Goal: Information Seeking & Learning: Learn about a topic

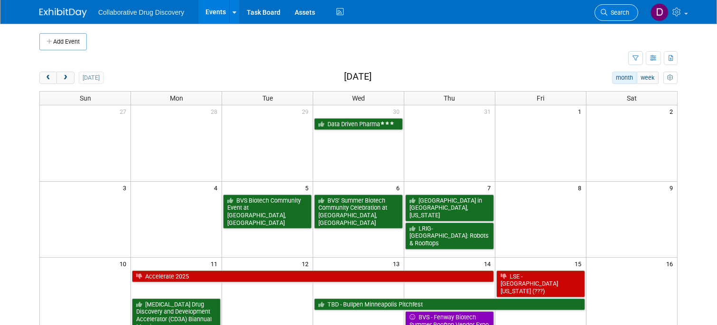
click at [607, 9] on span "Search" at bounding box center [618, 12] width 22 height 7
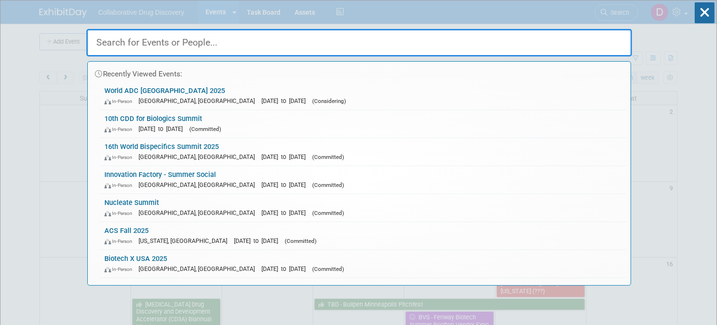
paste input "16th World Bispecifics Summit 2025"
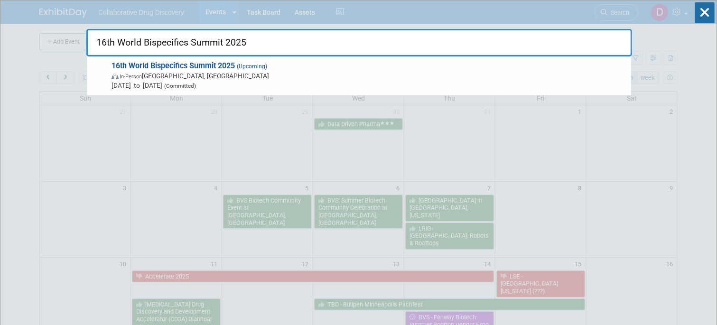
type input "16th World Bispecifics Summit 2025"
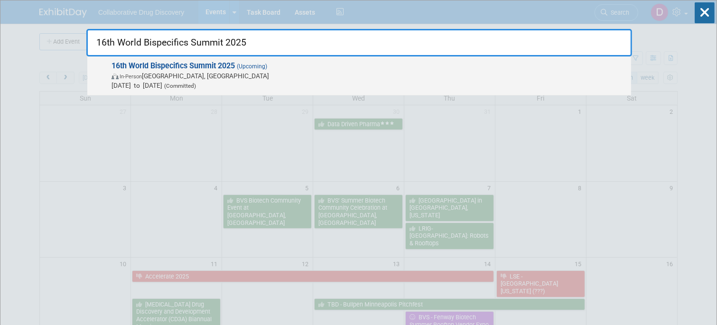
click at [215, 74] on span "In-Person Cambridge, MA" at bounding box center [369, 75] width 515 height 9
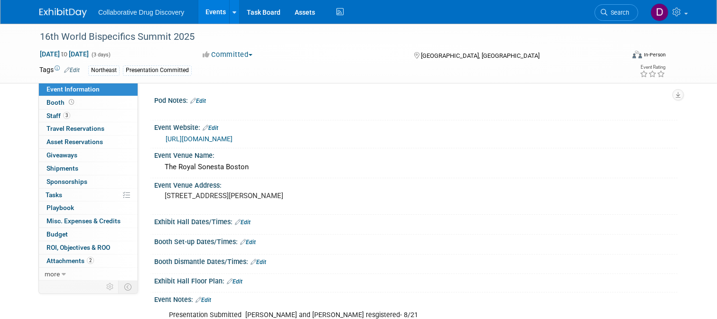
click at [233, 143] on link "https://bispecific.com/about/about-event/?utm_source=digital&utm_medium=ppc&utm…" at bounding box center [199, 139] width 67 height 8
click at [61, 116] on span "Staff 3" at bounding box center [59, 116] width 24 height 8
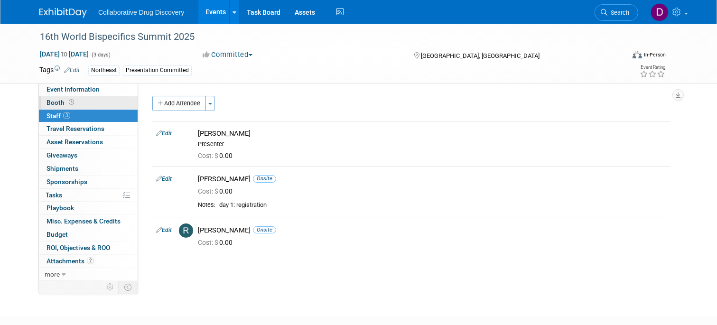
click at [61, 105] on span "Booth" at bounding box center [61, 103] width 29 height 8
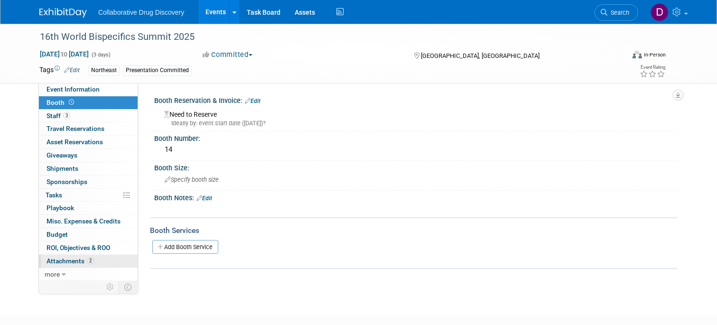
click at [84, 259] on span "Attachments 2" at bounding box center [70, 261] width 47 height 8
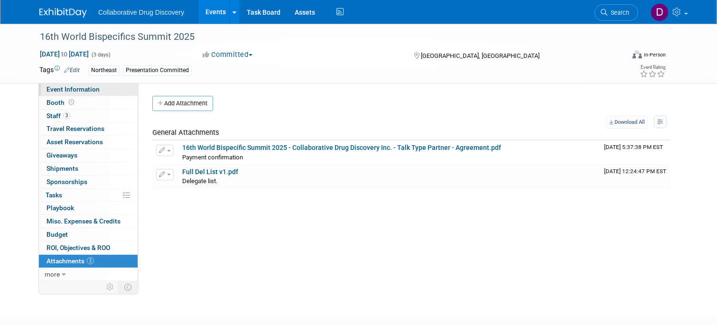
click at [83, 92] on span "Event Information" at bounding box center [73, 89] width 53 height 8
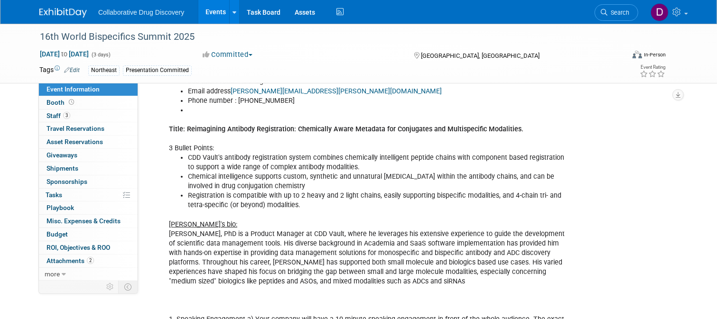
scroll to position [300, 0]
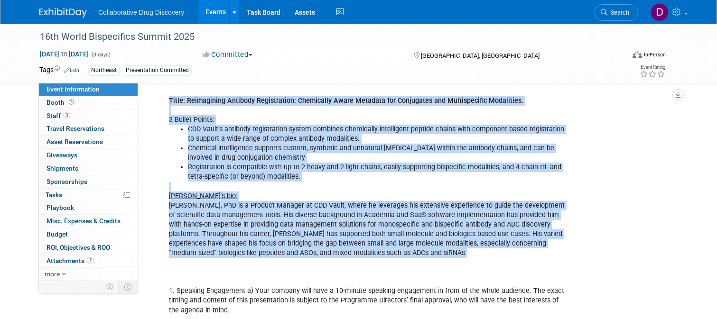
drag, startPoint x: 169, startPoint y: 183, endPoint x: 404, endPoint y: 260, distance: 247.0
click at [501, 283] on div "Presentation Submitted Ralf and Bobby resgistered- 8/21 Name : Bobby Kotak-Thor…" at bounding box center [369, 234] width 414 height 457
click at [607, 13] on icon at bounding box center [604, 12] width 7 height 7
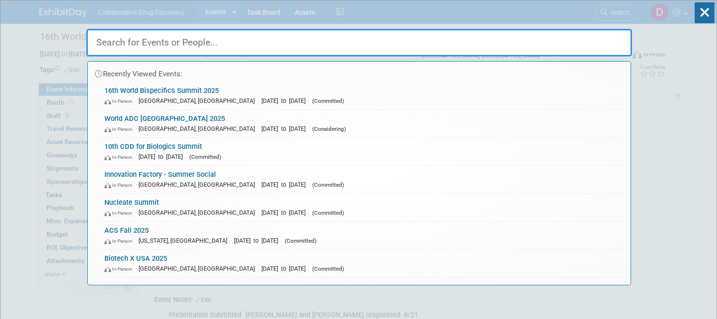
paste input "2025 NIH Research Festival Vendor Exhibit"
type input "2025 NIH Research Festival Vendor Exhibit"
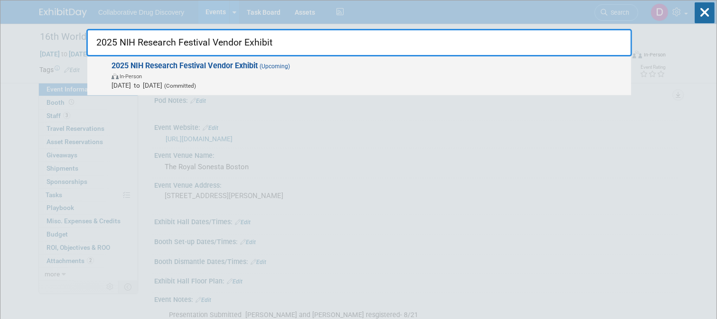
click at [298, 77] on span "In-Person" at bounding box center [369, 75] width 515 height 9
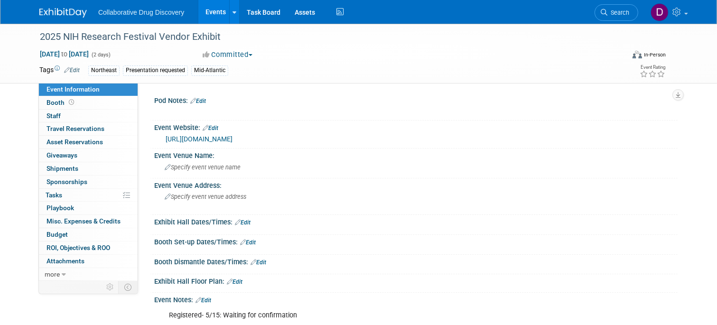
click at [233, 140] on link "https://technicalvendor.com/" at bounding box center [199, 139] width 67 height 8
click at [175, 37] on div "2025 NIH Research Festival Vendor Exhibit" at bounding box center [325, 36] width 576 height 17
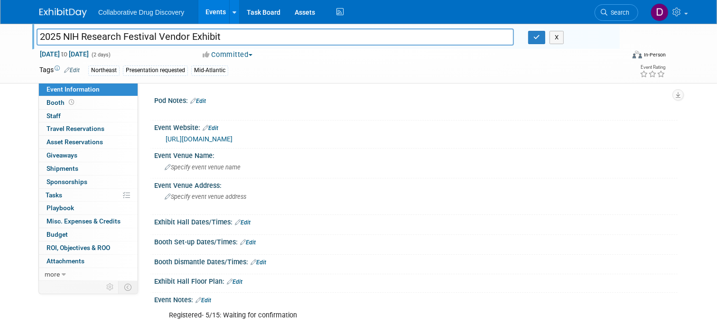
click at [175, 37] on input "2025 NIH Research Festival Vendor Exhibit" at bounding box center [275, 36] width 477 height 17
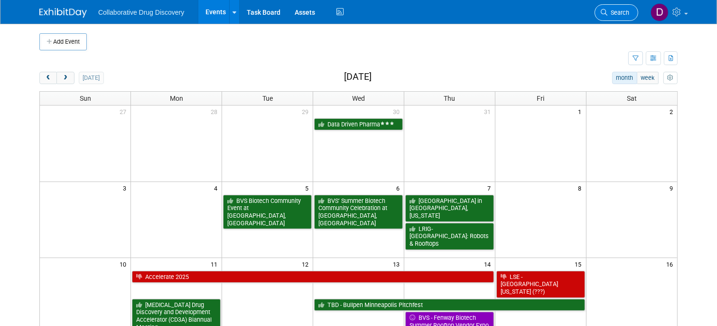
click at [618, 12] on span "Search" at bounding box center [618, 12] width 22 height 7
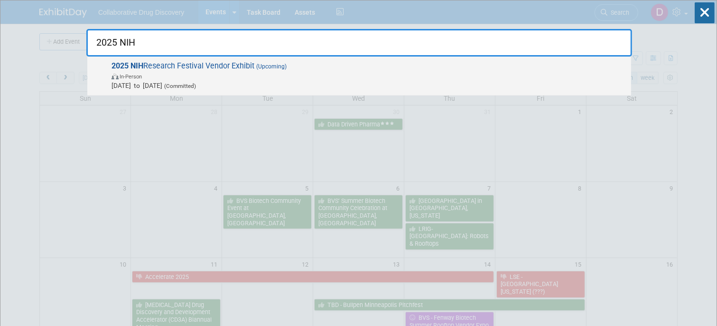
type input "2025 NIH"
click at [358, 78] on span "In-Person" at bounding box center [369, 75] width 515 height 9
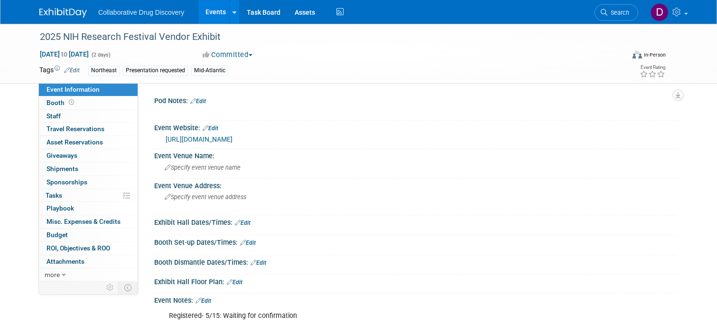
click at [210, 140] on link "https://technicalvendor.com/" at bounding box center [199, 139] width 67 height 8
click at [197, 139] on link "https://technicalvendor.com/" at bounding box center [199, 139] width 67 height 8
click at [0, 0] on body "Collaborative Drug Discovery Events Add Event Bulk Upload Events Shareable Even…" at bounding box center [358, 163] width 717 height 326
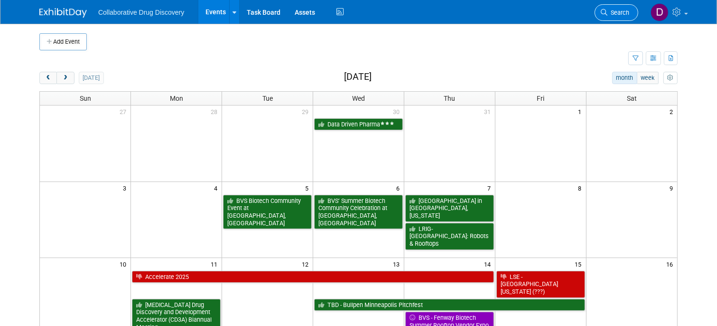
click at [625, 13] on span "Search" at bounding box center [618, 12] width 22 height 7
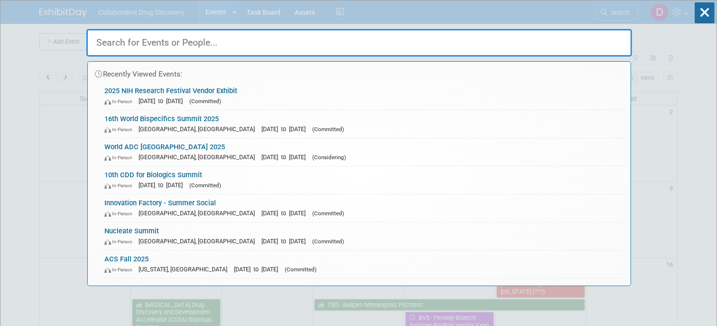
click at [192, 47] on input "text" at bounding box center [359, 43] width 546 height 28
paste input "Korean Society of Medicinal Chemistry Conference 2025"
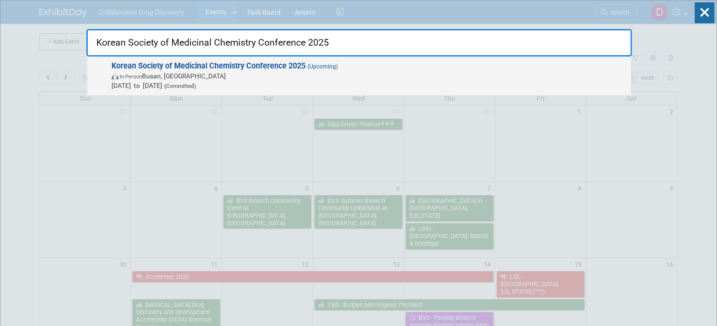
type input "Korean Society of Medicinal Chemistry Conference 2025"
click at [201, 74] on span "In-Person Busan, South Korea" at bounding box center [369, 75] width 515 height 9
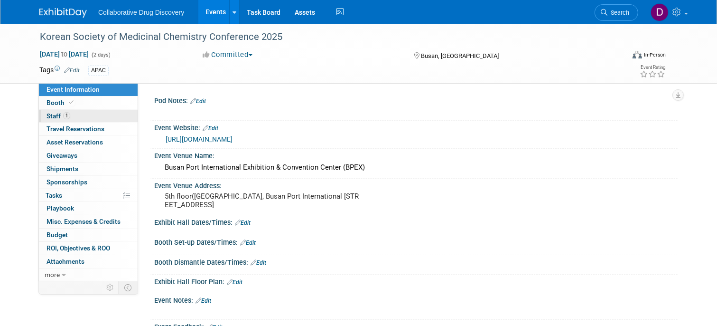
click at [108, 116] on link "1 Staff 1" at bounding box center [88, 116] width 99 height 13
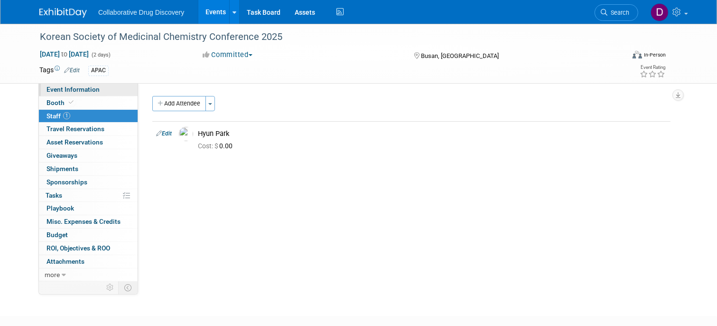
click at [97, 92] on span "Event Information" at bounding box center [73, 89] width 53 height 8
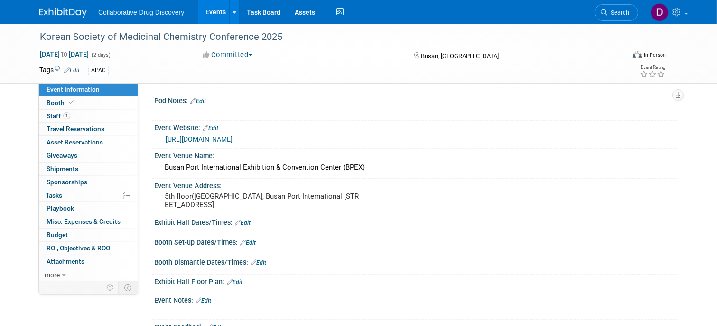
click at [233, 139] on link "https://ksmedchem.org/symposium/regi.php?ptype=view&code=conference" at bounding box center [199, 139] width 67 height 8
click at [182, 34] on div "Korean Society of Medicinal Chemistry Conference 2025" at bounding box center [325, 36] width 576 height 17
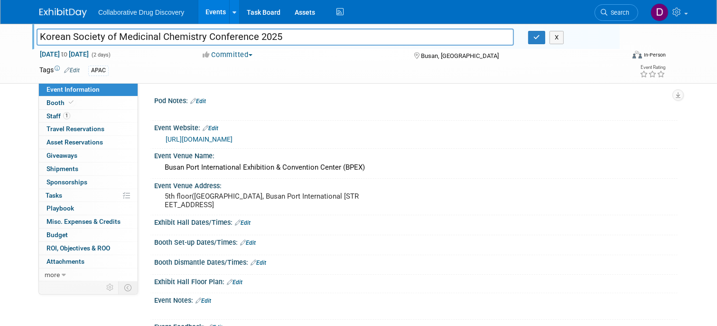
click at [182, 35] on input "Korean Society of Medicinal Chemistry Conference 2025" at bounding box center [275, 36] width 477 height 17
click at [71, 8] on img at bounding box center [62, 12] width 47 height 9
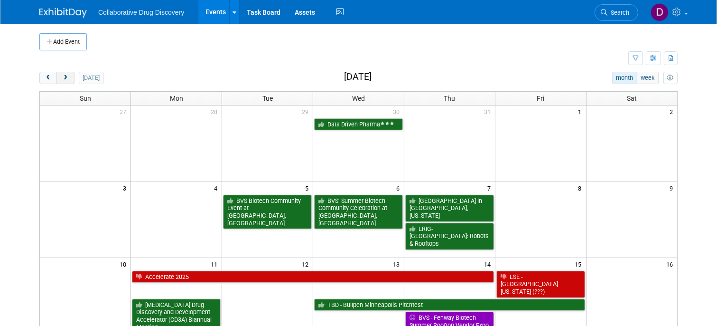
click at [68, 80] on span "next" at bounding box center [65, 78] width 7 height 6
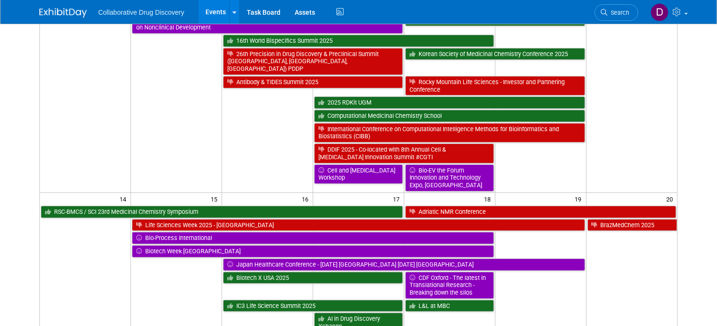
scroll to position [201, 0]
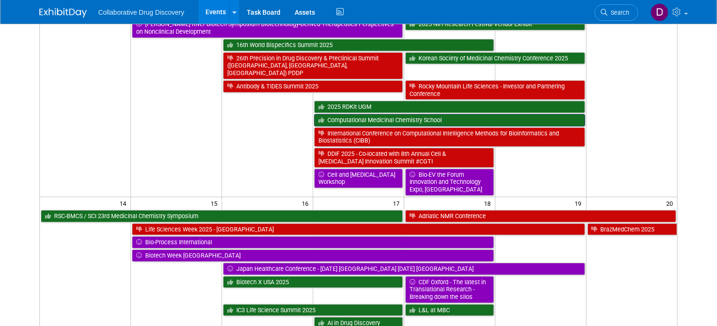
click at [382, 114] on link "Computational Medicinal Chemistry School" at bounding box center [449, 120] width 271 height 12
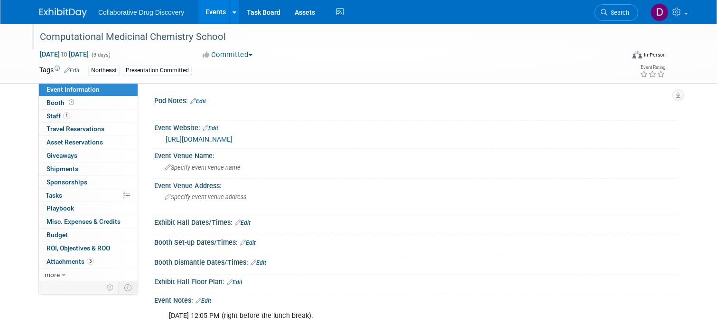
click at [130, 34] on div "Computational Medicinal Chemistry School" at bounding box center [325, 36] width 576 height 17
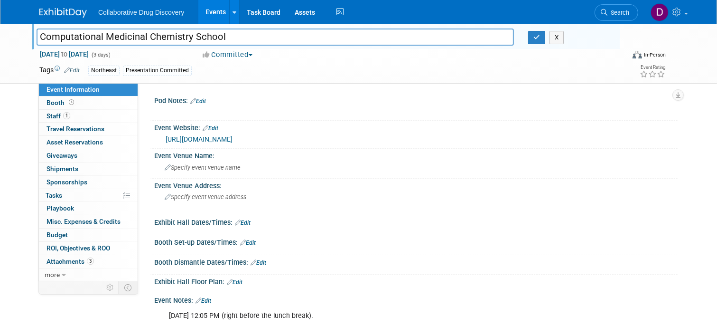
click at [130, 34] on input "Computational Medicinal Chemistry School" at bounding box center [275, 36] width 477 height 17
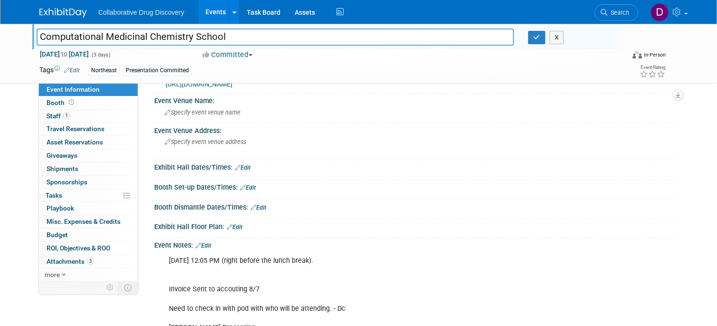
scroll to position [51, 0]
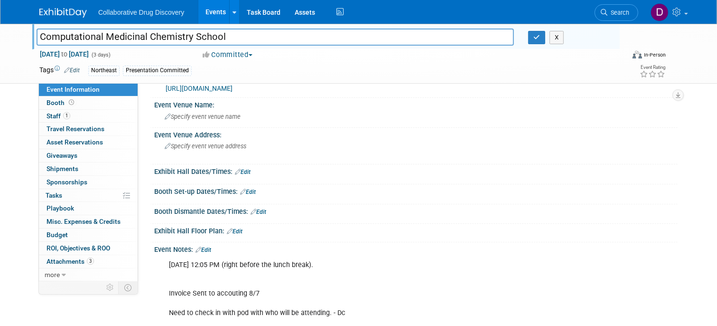
click at [214, 88] on link "https://www.compmedchem.org/" at bounding box center [199, 88] width 67 height 8
